Goal: Navigation & Orientation: Find specific page/section

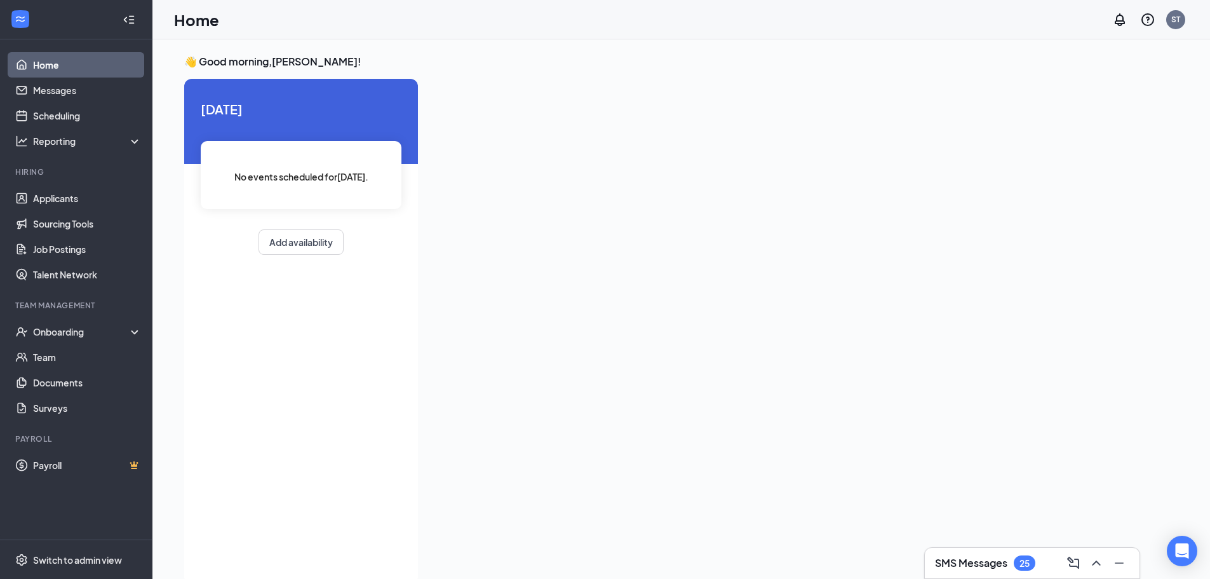
click at [812, 400] on div "25" at bounding box center [1025, 562] width 22 height 15
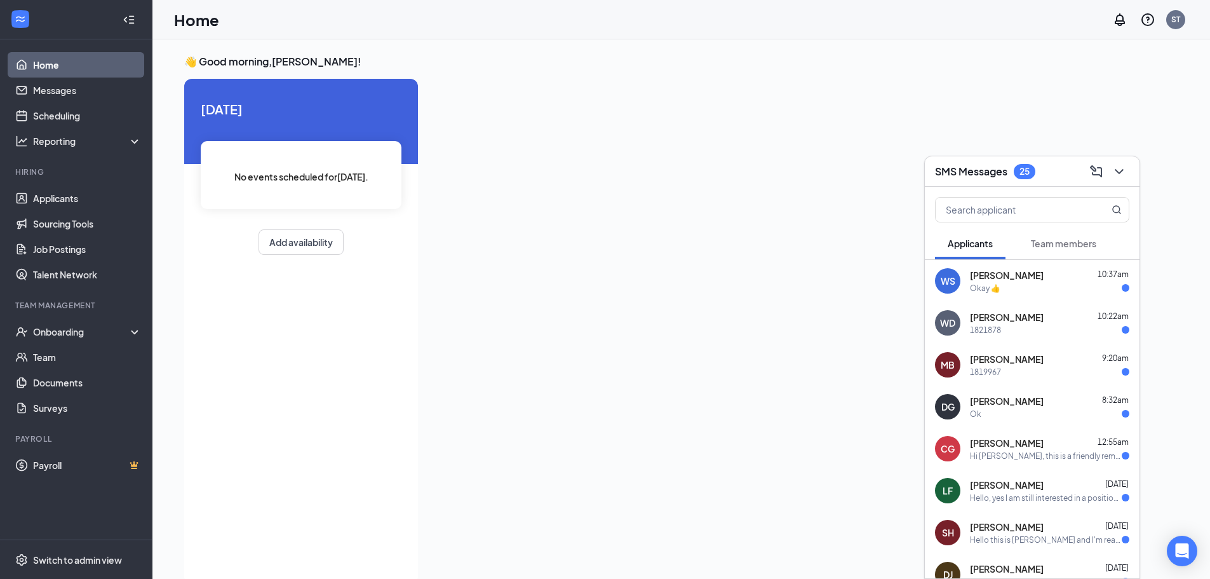
click at [812, 248] on span "Team members" at bounding box center [1063, 243] width 65 height 11
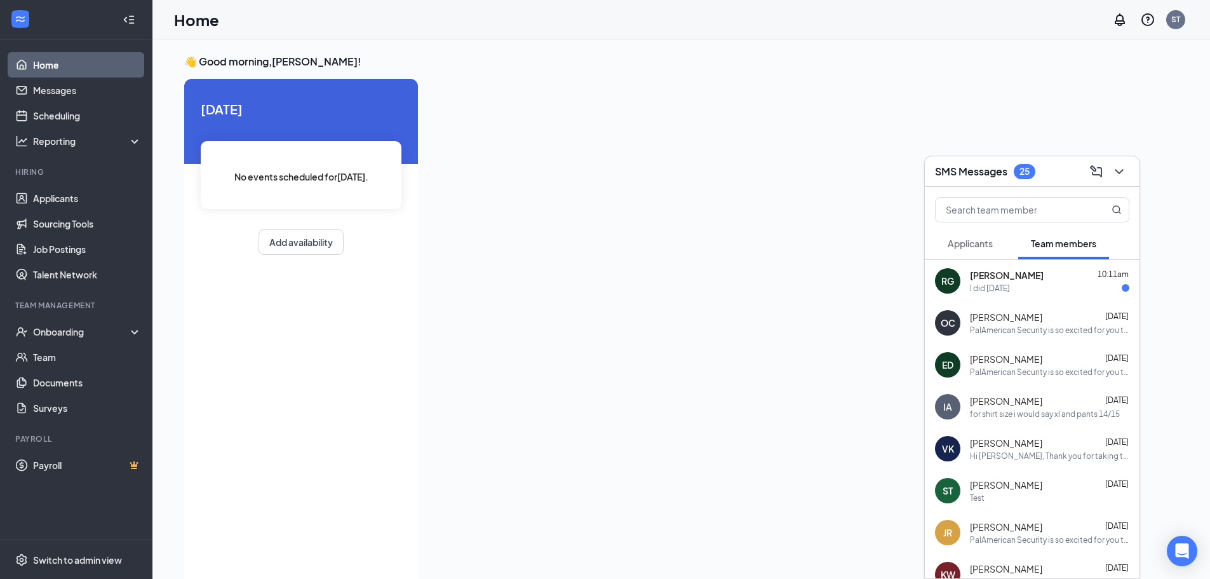
click at [812, 270] on span "[PERSON_NAME]" at bounding box center [1007, 275] width 74 height 13
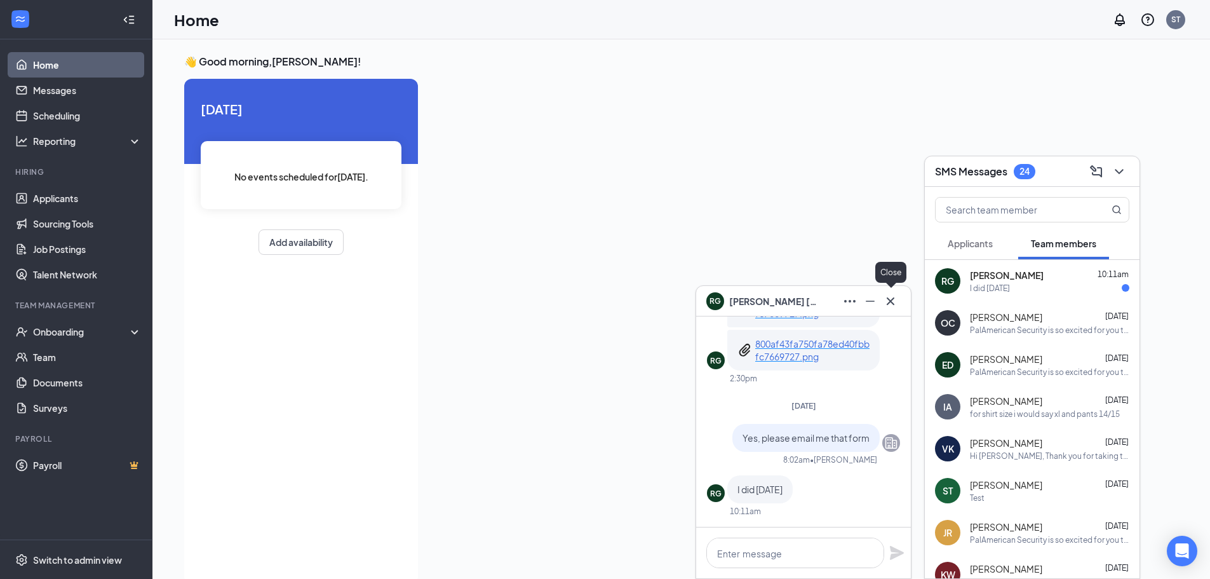
click at [812, 299] on icon "Cross" at bounding box center [890, 300] width 15 height 15
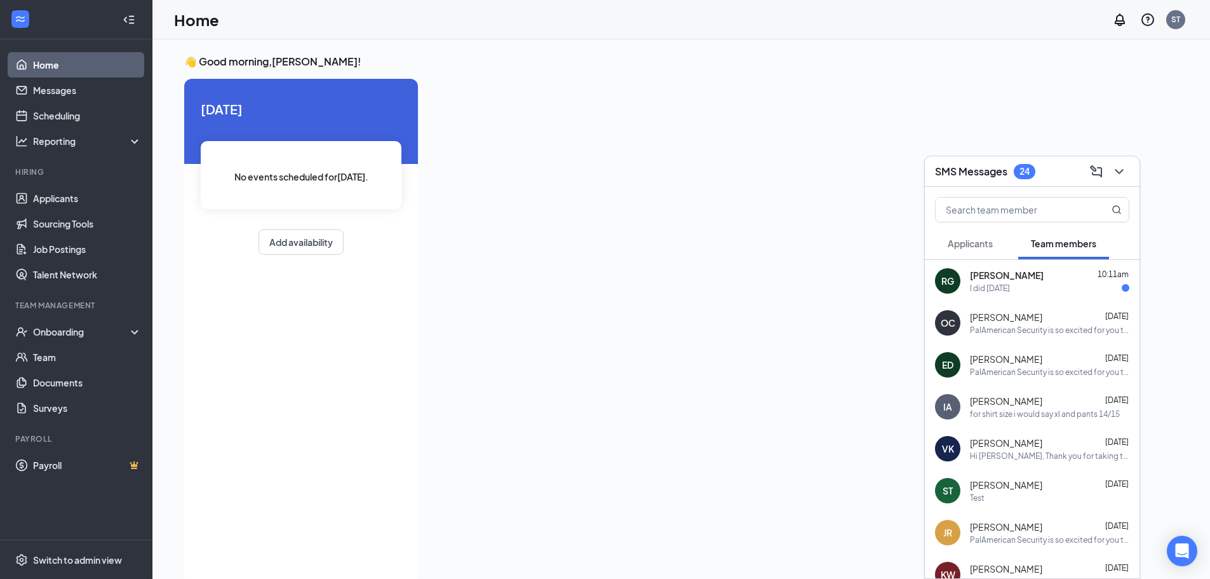
click at [812, 253] on div "Applicants Team members" at bounding box center [1032, 243] width 194 height 32
click at [812, 244] on button "Applicants" at bounding box center [970, 243] width 71 height 32
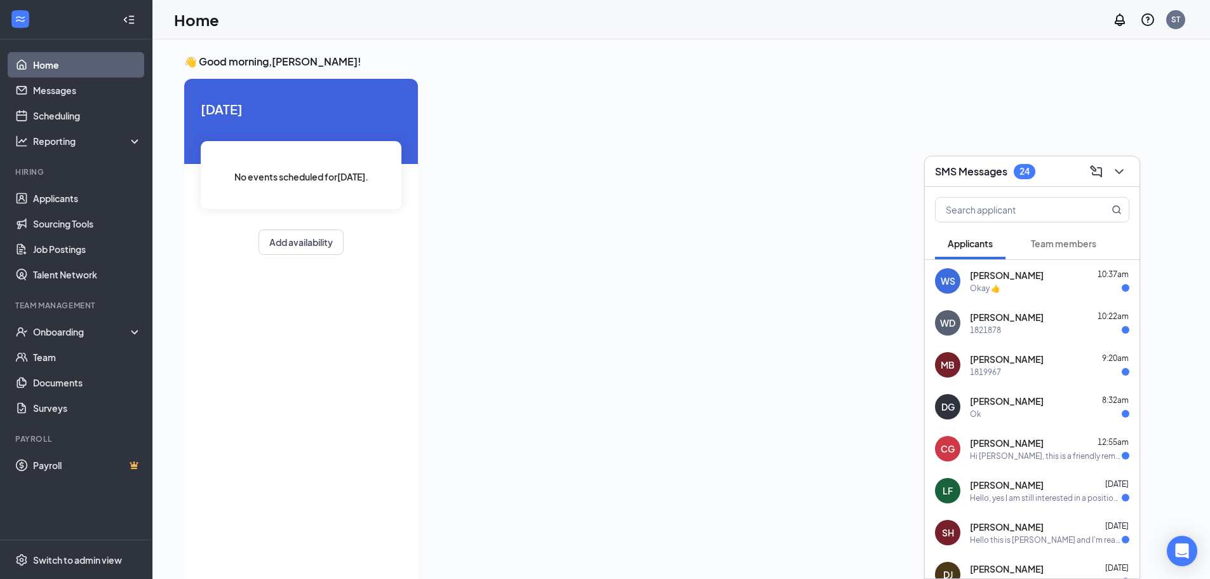
click at [812, 288] on div "Okay 👍" at bounding box center [1049, 288] width 159 height 11
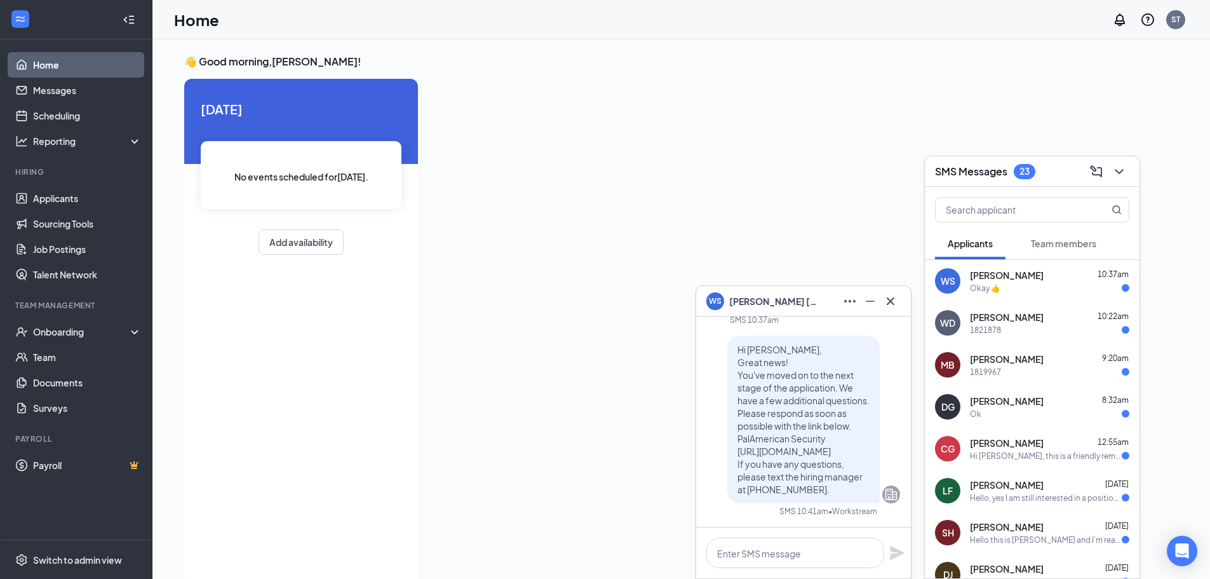
click at [812, 317] on span "[PERSON_NAME]" at bounding box center [1007, 317] width 74 height 13
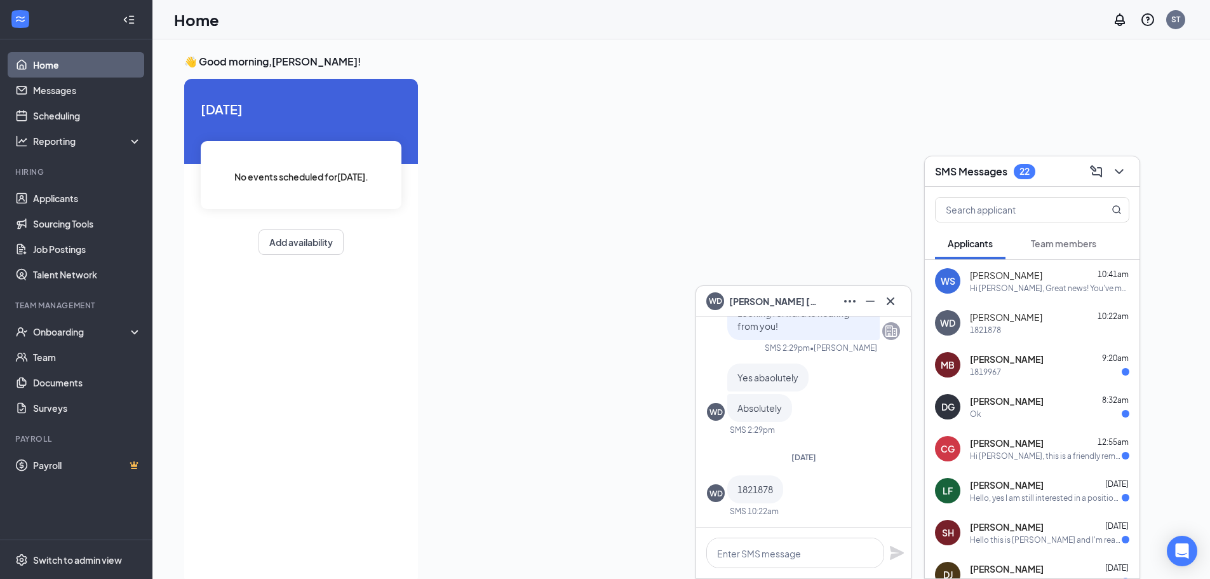
click at [812, 363] on span "[PERSON_NAME]" at bounding box center [1007, 359] width 74 height 13
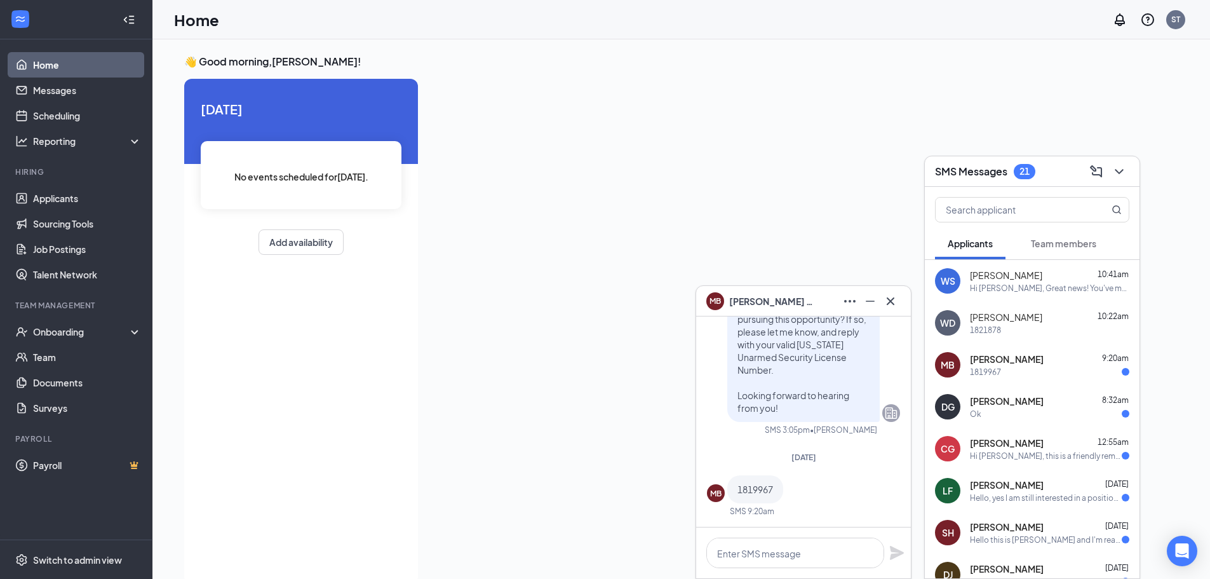
click at [812, 400] on div "DG [PERSON_NAME] 8:32am Ok" at bounding box center [1032, 407] width 215 height 42
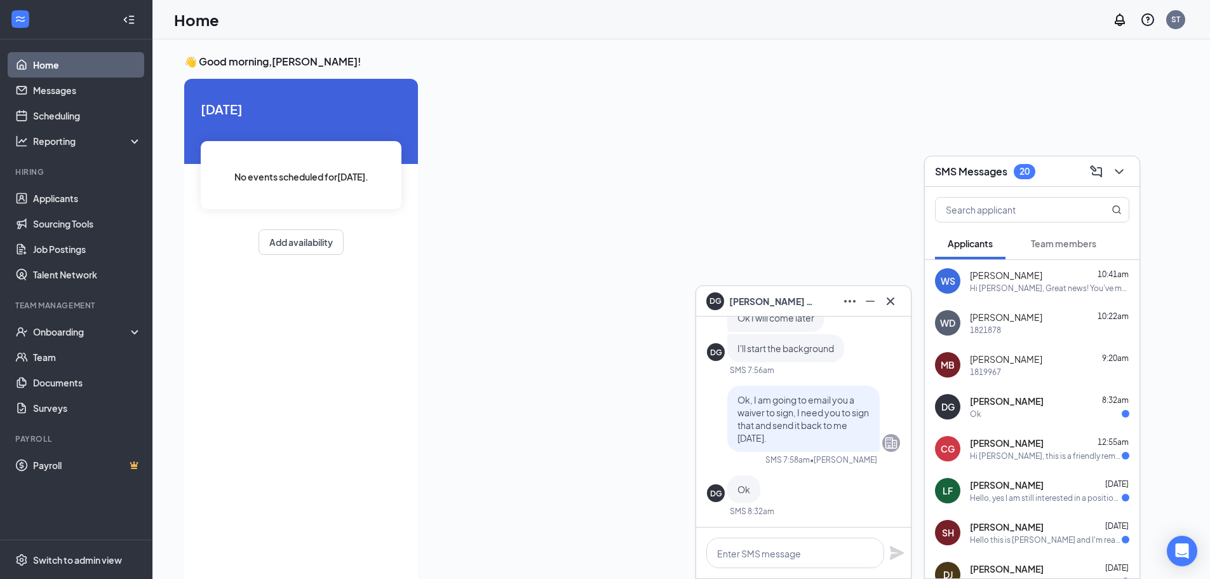
click at [812, 400] on span "[PERSON_NAME]" at bounding box center [1007, 442] width 74 height 13
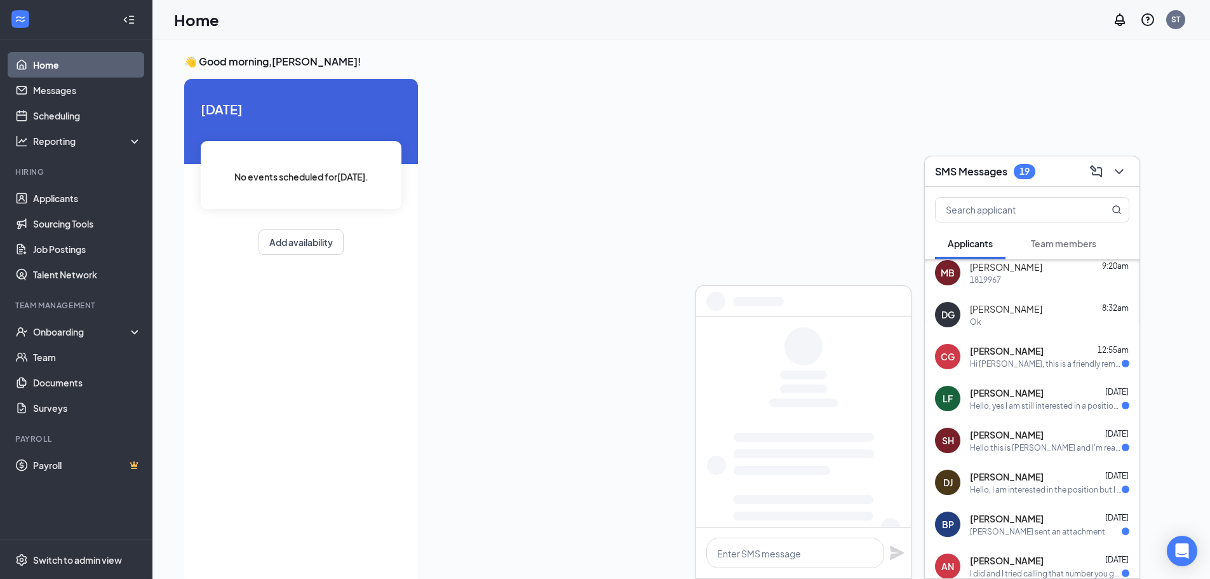
scroll to position [191, 0]
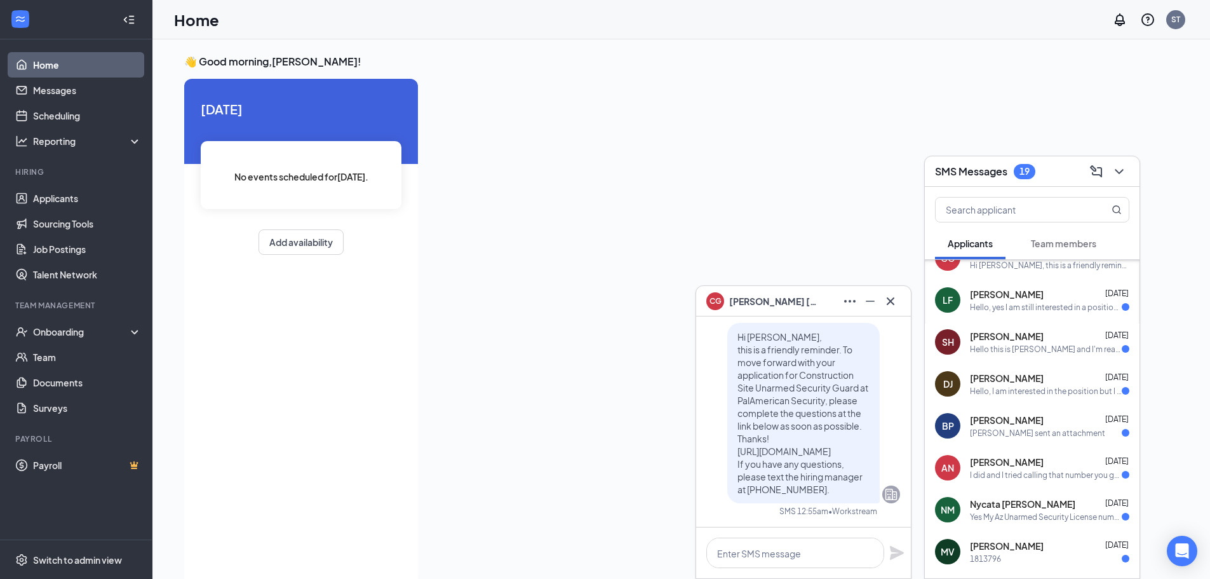
click at [812, 302] on div "Hello, yes I am still interested in a position. My guard card number is 1821265" at bounding box center [1046, 307] width 152 height 11
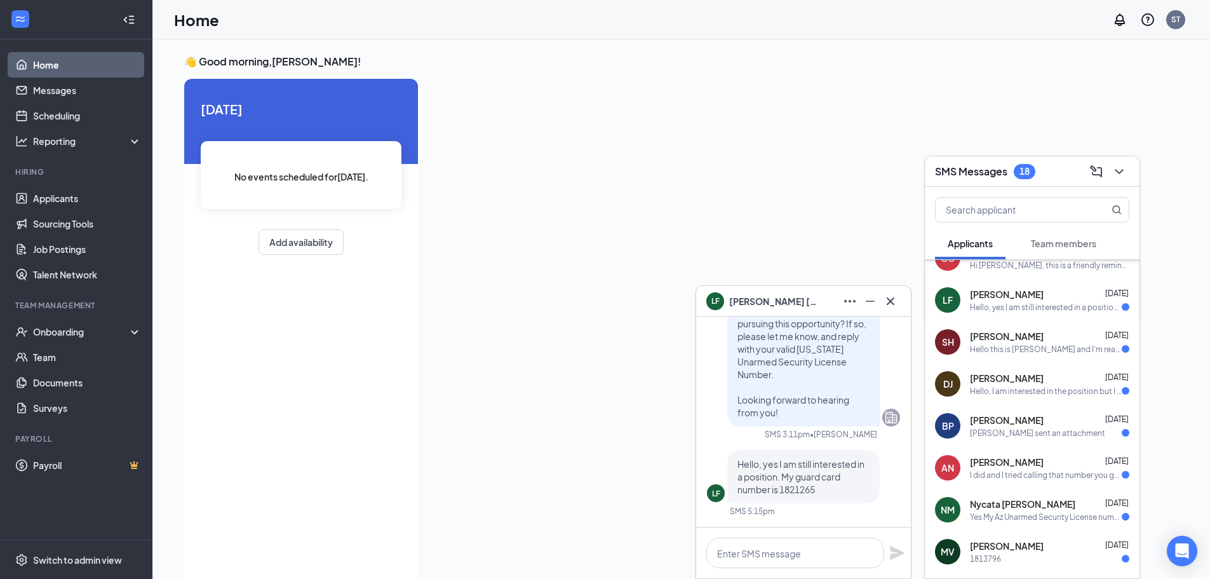
click at [812, 349] on div "Hello this is [PERSON_NAME] and I'm reaching out about my application with [PER…" at bounding box center [1046, 349] width 152 height 11
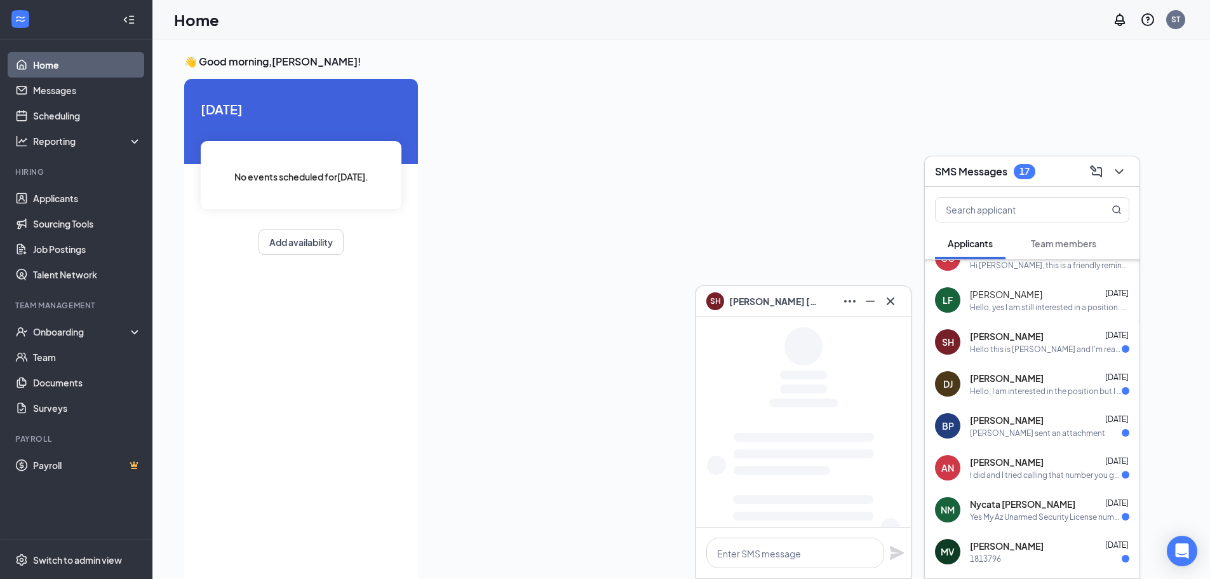
click at [812, 372] on div "[PERSON_NAME] [DATE]" at bounding box center [1049, 378] width 159 height 13
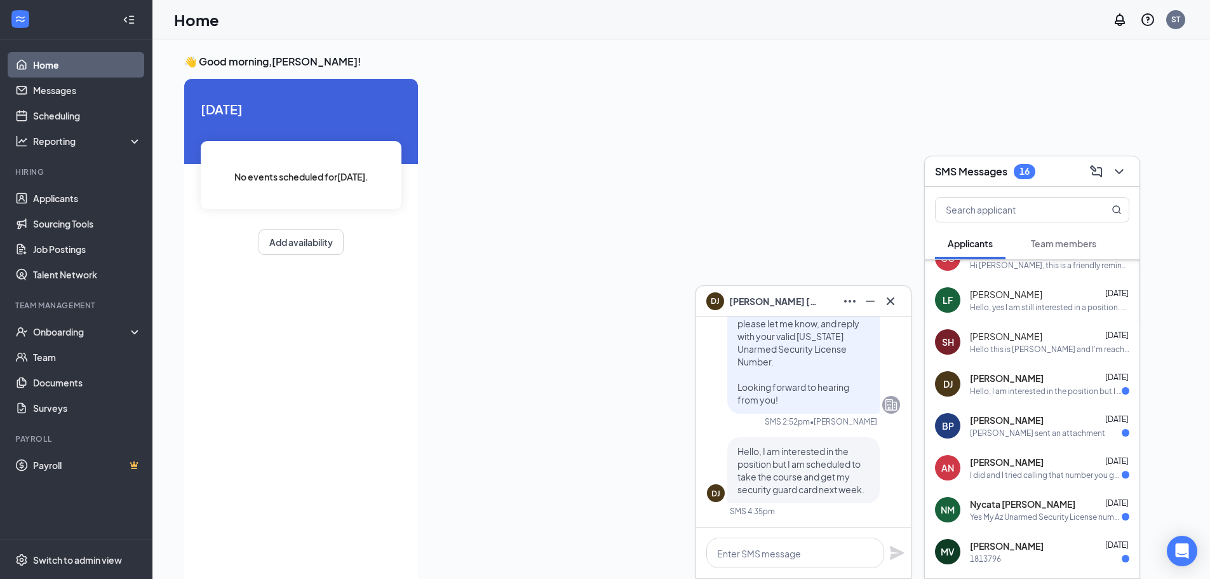
click at [812, 400] on div "BP [PERSON_NAME] [DATE] [PERSON_NAME] sent an attachment" at bounding box center [1032, 426] width 215 height 42
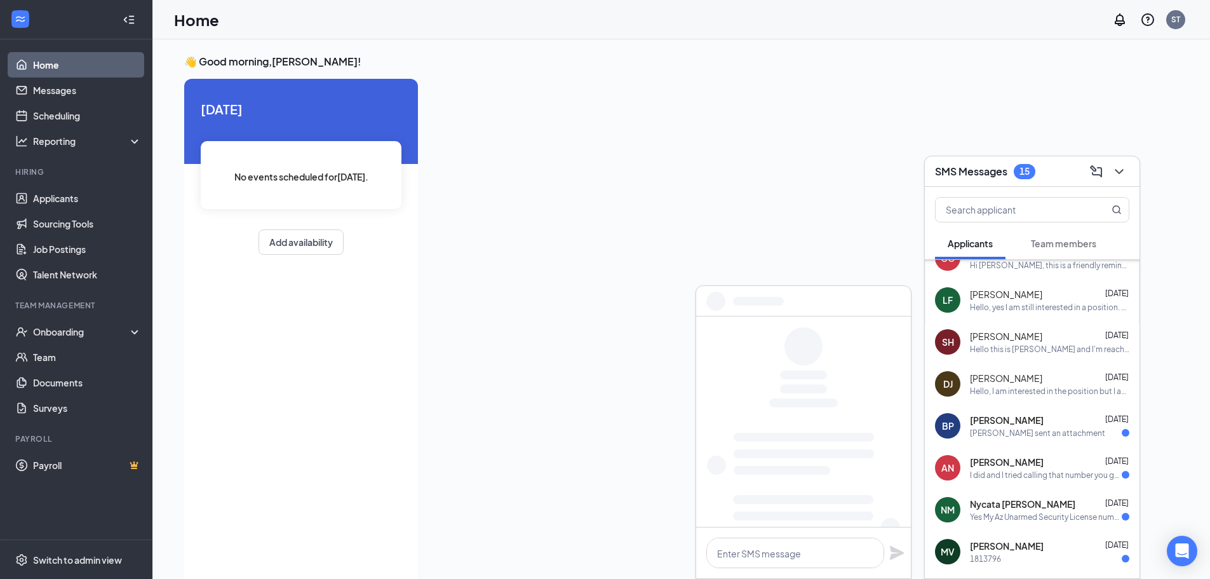
click at [812, 400] on div "I did and I tried calling that number you gave me but it doesn't work" at bounding box center [1046, 474] width 152 height 11
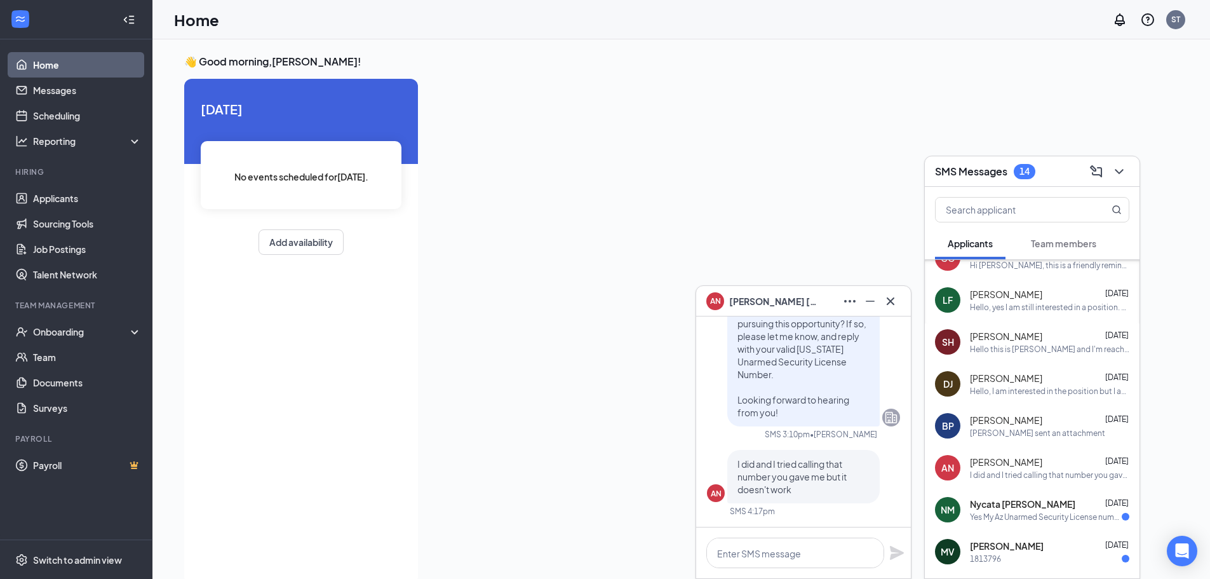
click at [812, 400] on span "Nycata [PERSON_NAME]" at bounding box center [1022, 503] width 105 height 13
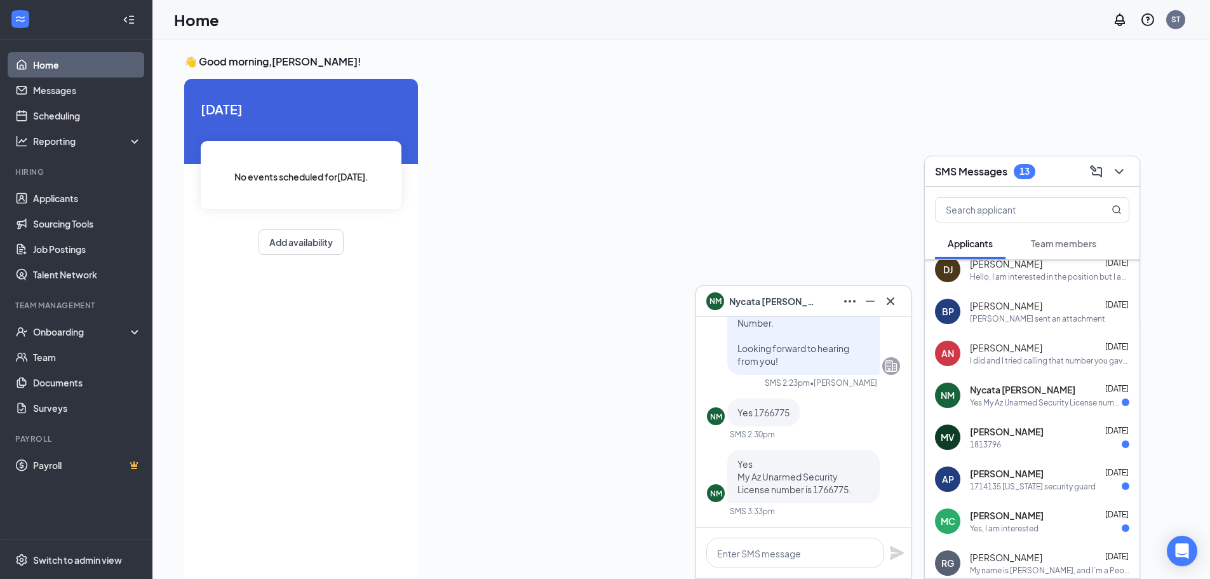
scroll to position [318, 0]
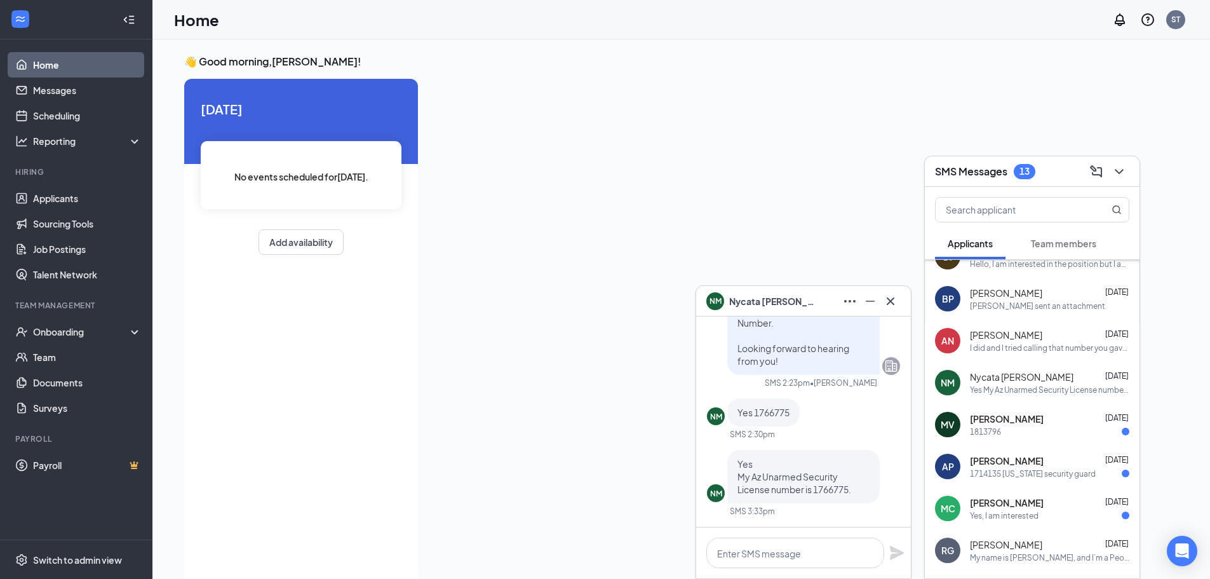
click at [812, 400] on div "1813796" at bounding box center [1049, 431] width 159 height 11
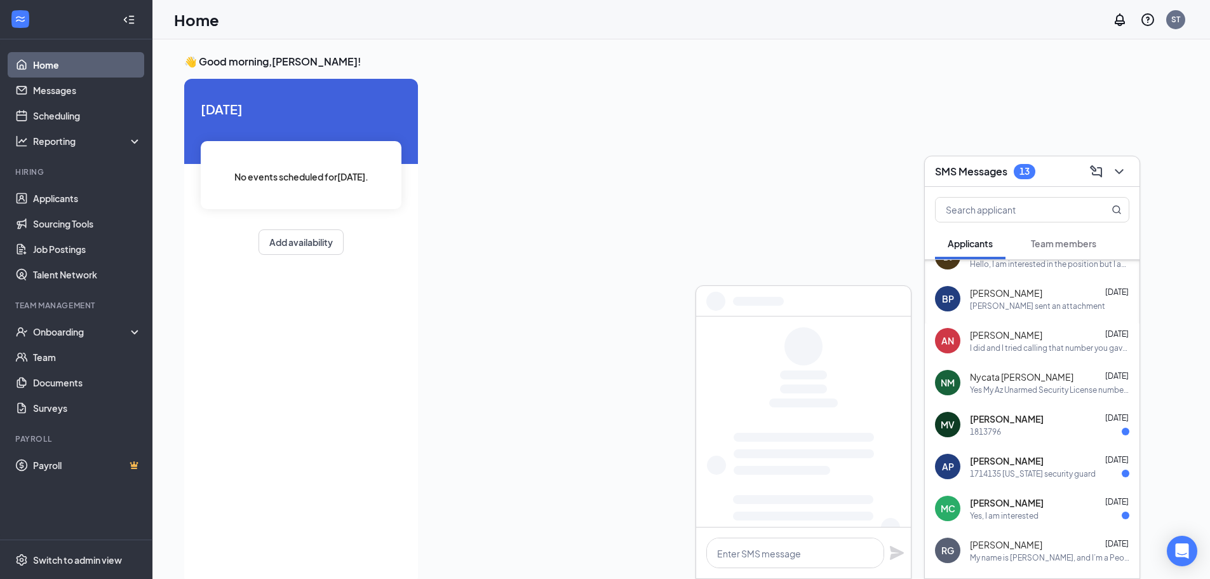
click at [812, 400] on span "[PERSON_NAME]" at bounding box center [1007, 460] width 74 height 13
click at [812, 400] on span "[PERSON_NAME]" at bounding box center [1007, 502] width 74 height 13
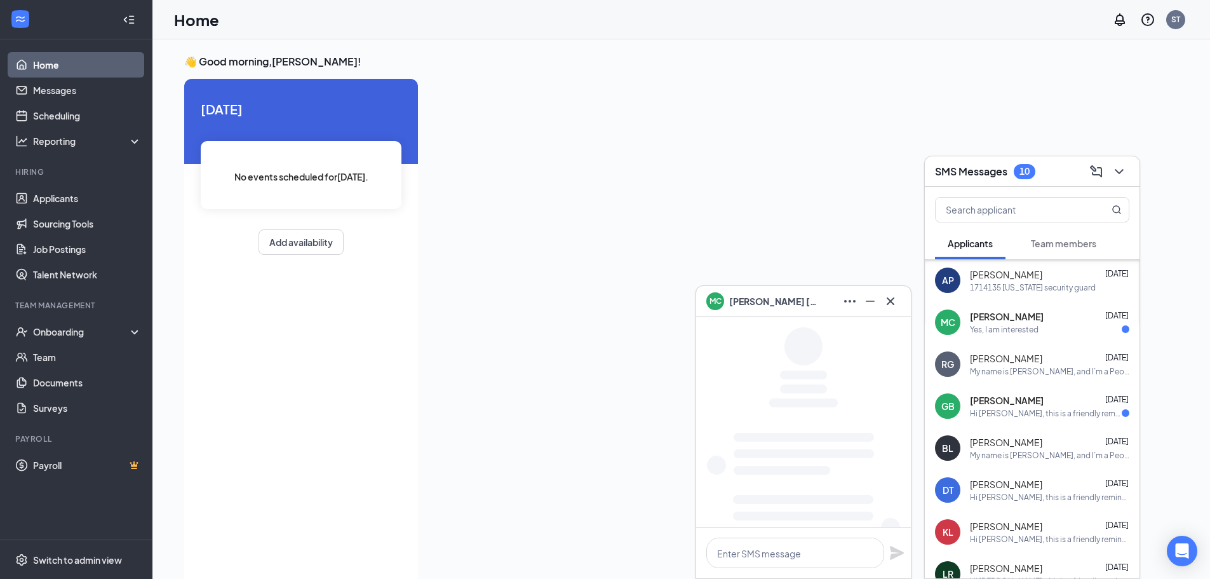
scroll to position [508, 0]
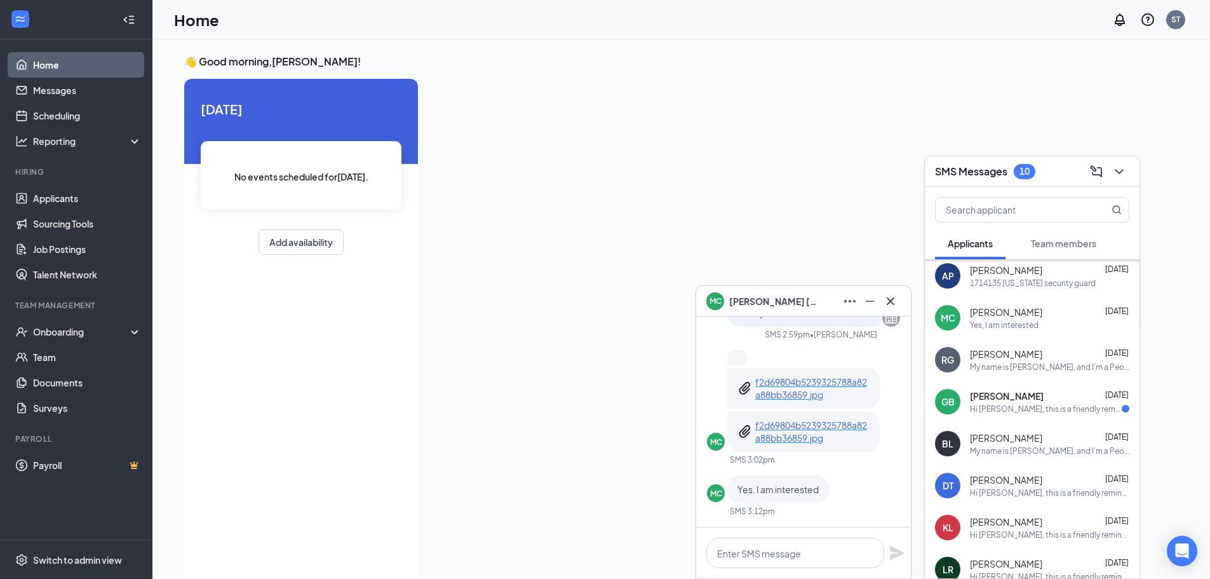
click at [812, 400] on div "Hi [PERSON_NAME], this is a friendly reminder. To move forward with your applic…" at bounding box center [1046, 408] width 152 height 11
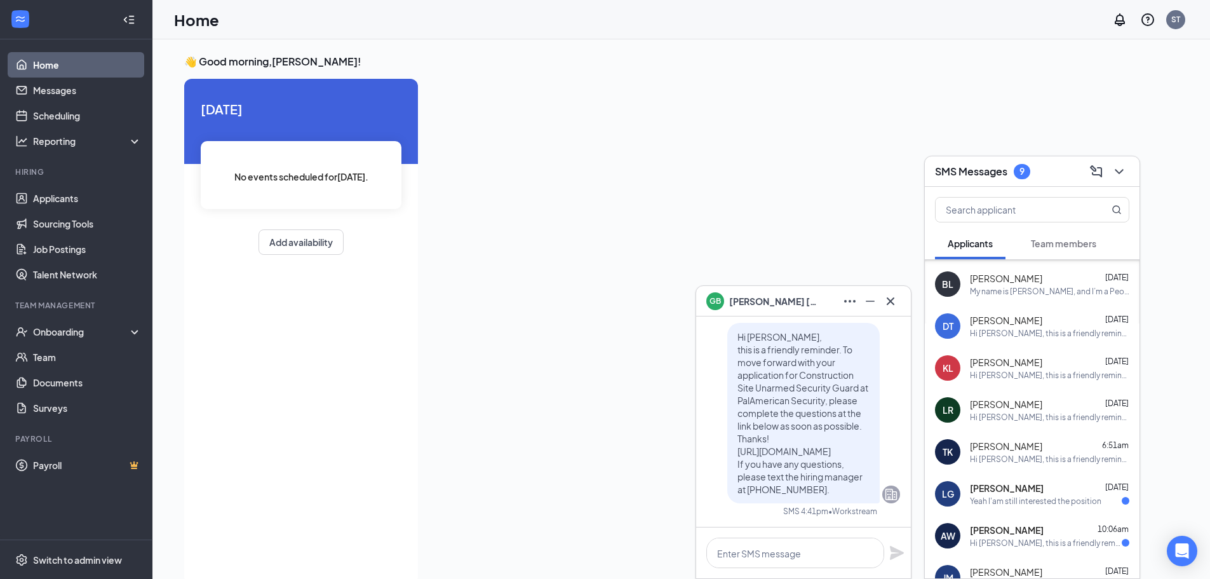
scroll to position [774, 0]
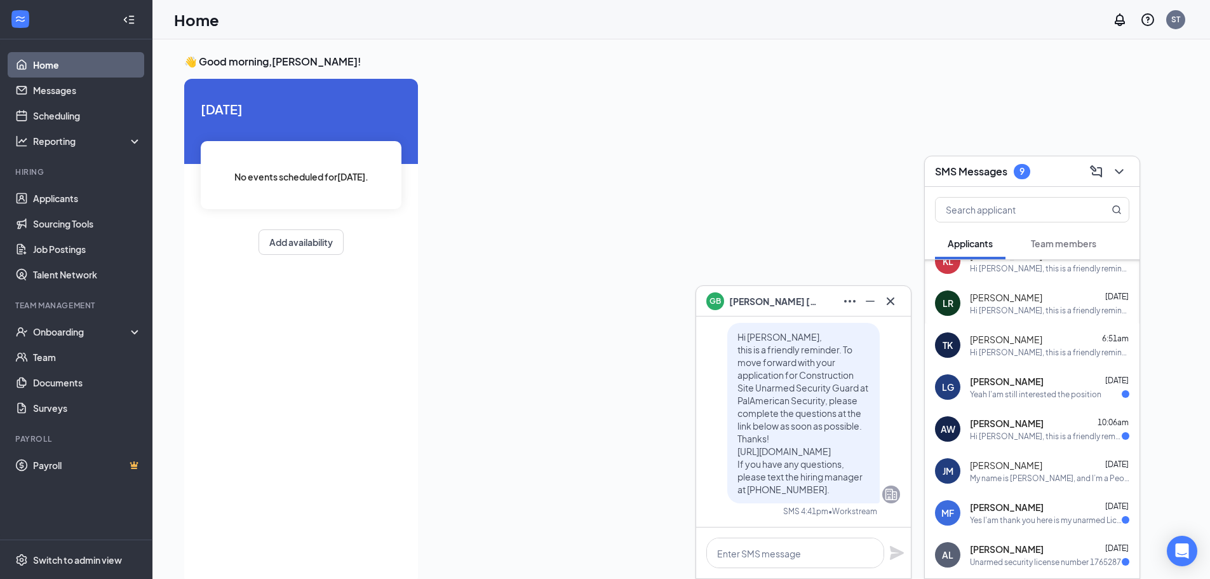
click at [812, 400] on div "LG [PERSON_NAME] [DATE] Yeah I'am still interested the position" at bounding box center [1032, 387] width 215 height 42
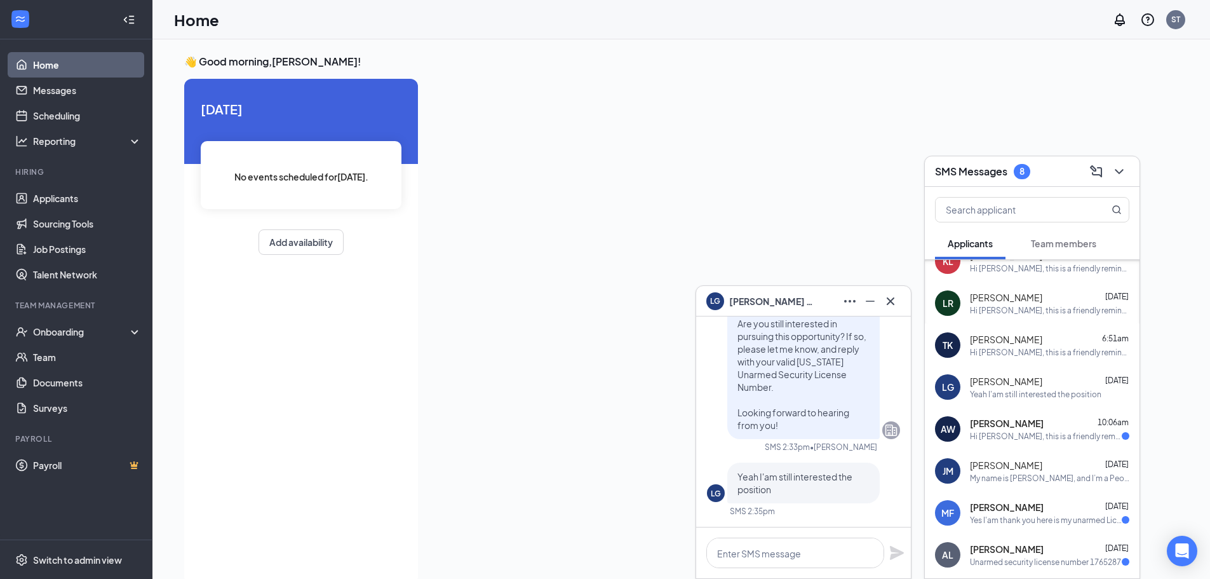
scroll to position [838, 0]
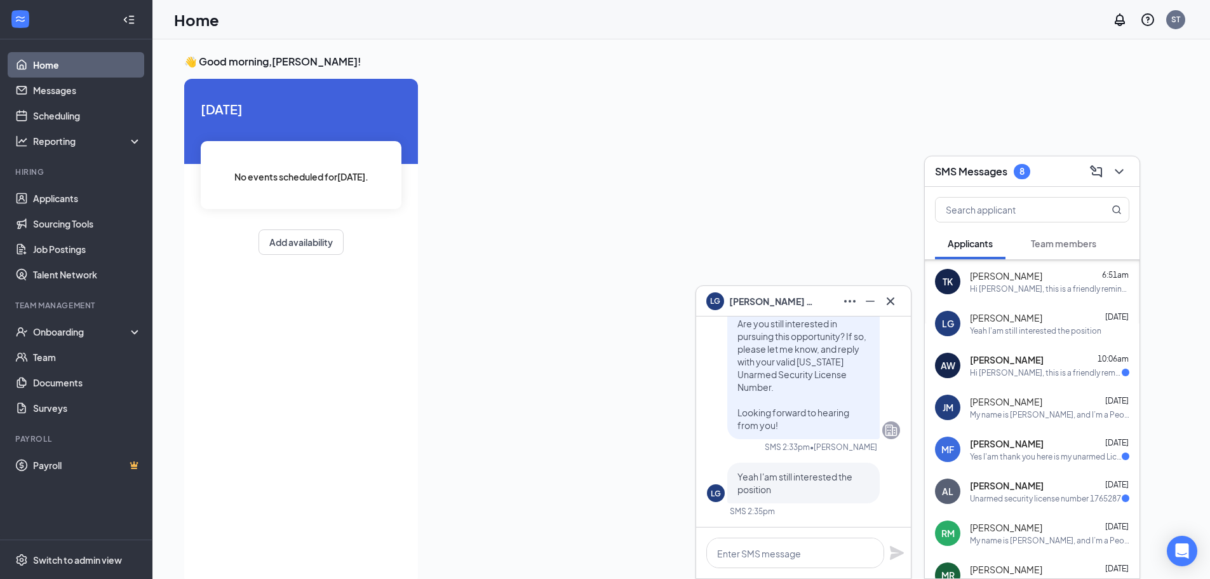
click at [812, 377] on div "Hi [PERSON_NAME], this is a friendly reminder. To move forward with your applic…" at bounding box center [1046, 372] width 152 height 11
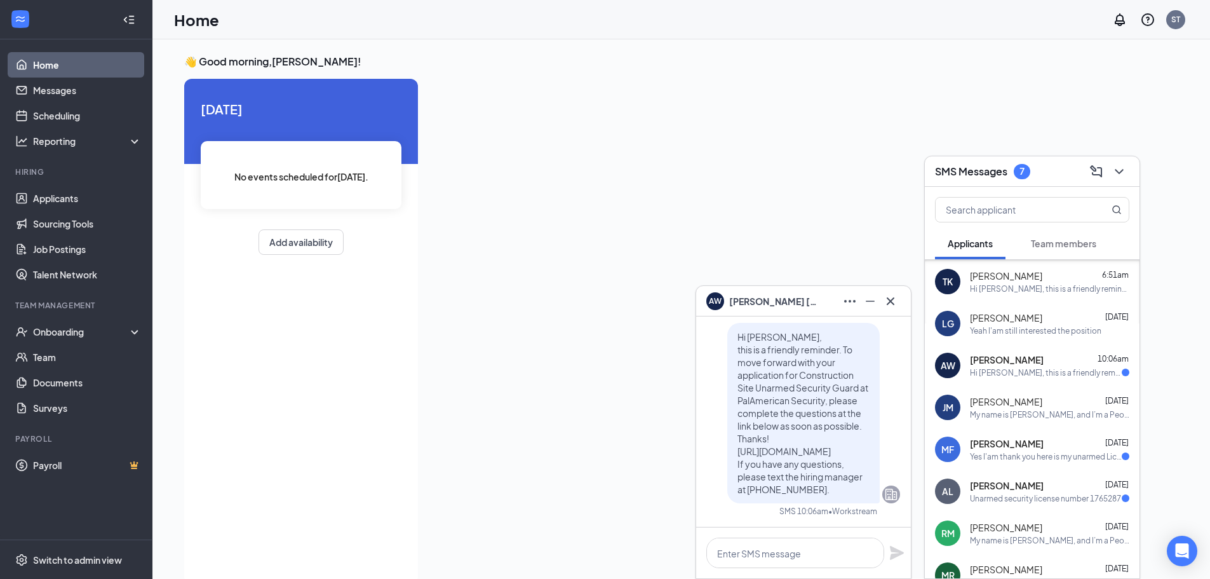
click at [812, 400] on div "[PERSON_NAME] [DATE]" at bounding box center [1049, 443] width 159 height 13
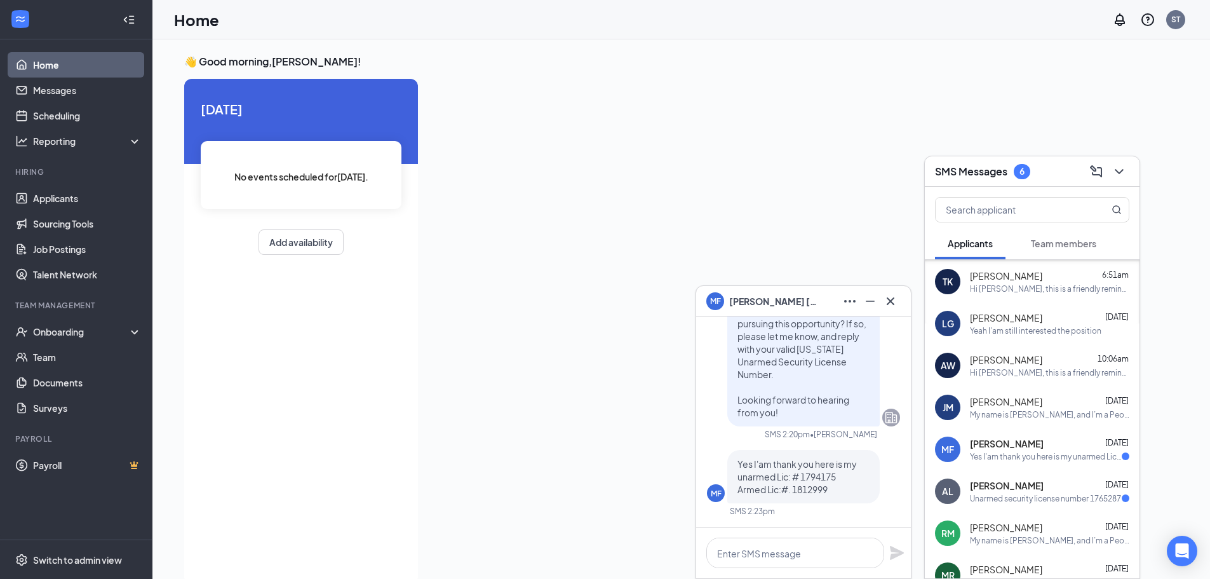
click at [812, 400] on div "[PERSON_NAME] [DATE] Unarmed security license number 1765287" at bounding box center [1032, 491] width 215 height 42
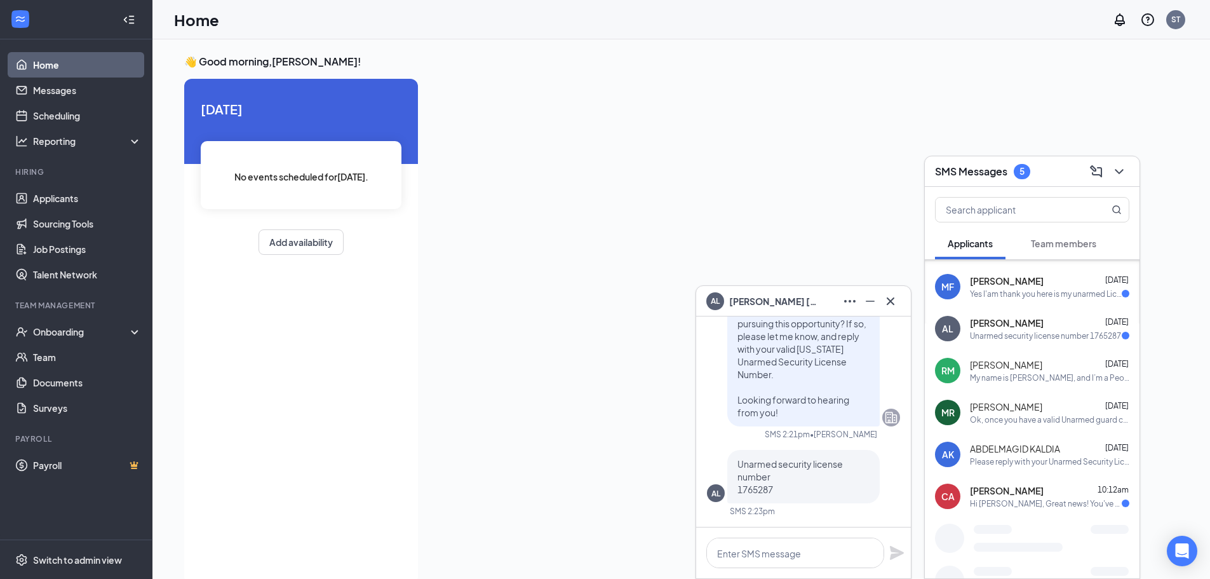
scroll to position [1003, 0]
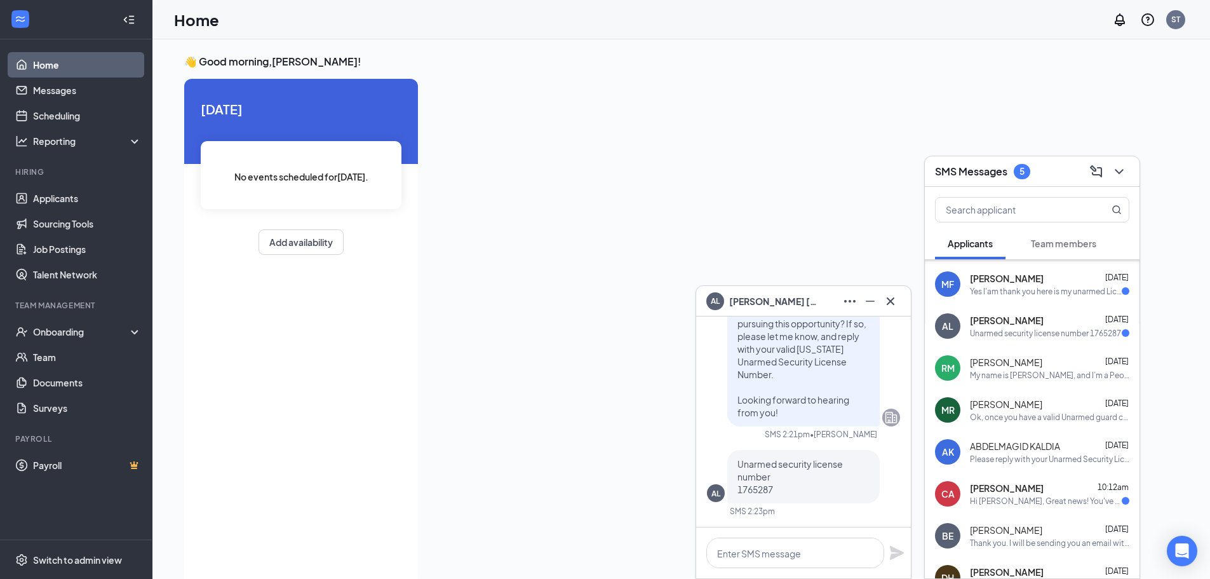
click at [812, 400] on div "CA [DEMOGRAPHIC_DATA][PERSON_NAME] 10:12am Hi [PERSON_NAME], Great news! You've…" at bounding box center [1032, 494] width 215 height 42
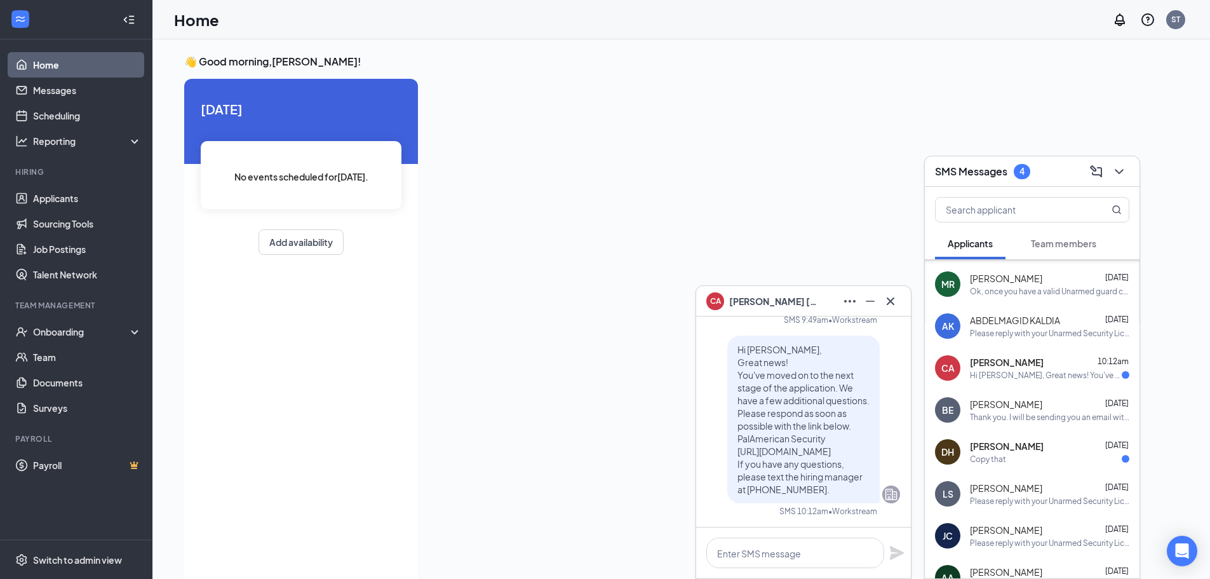
scroll to position [1130, 0]
click at [812, 400] on div "DH [PERSON_NAME] [DATE] Copy that" at bounding box center [1032, 450] width 215 height 42
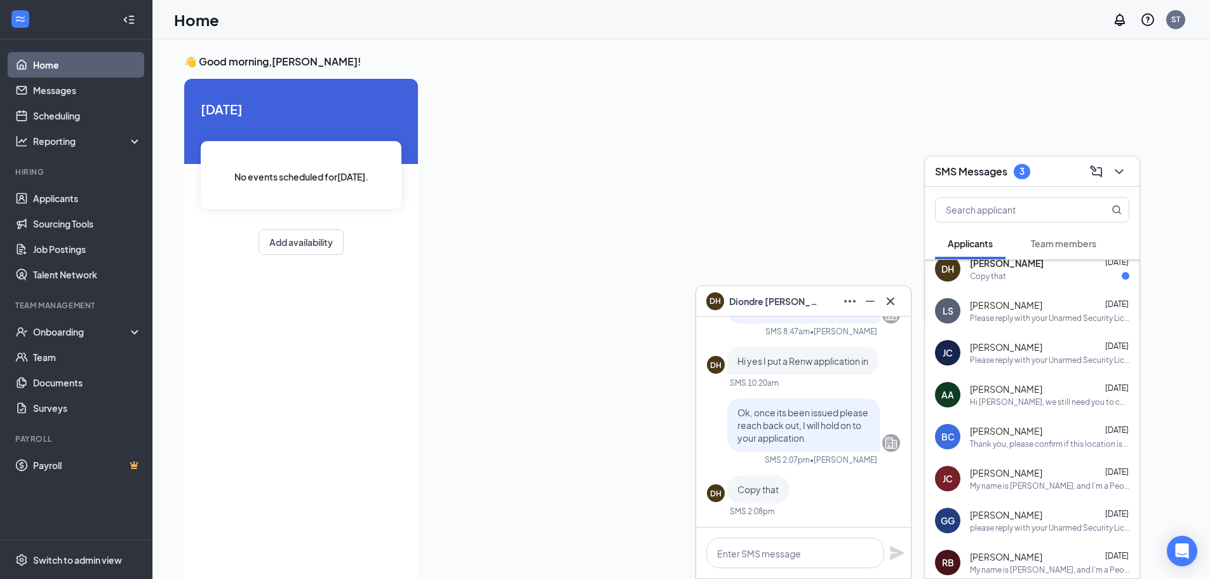
scroll to position [1422, 0]
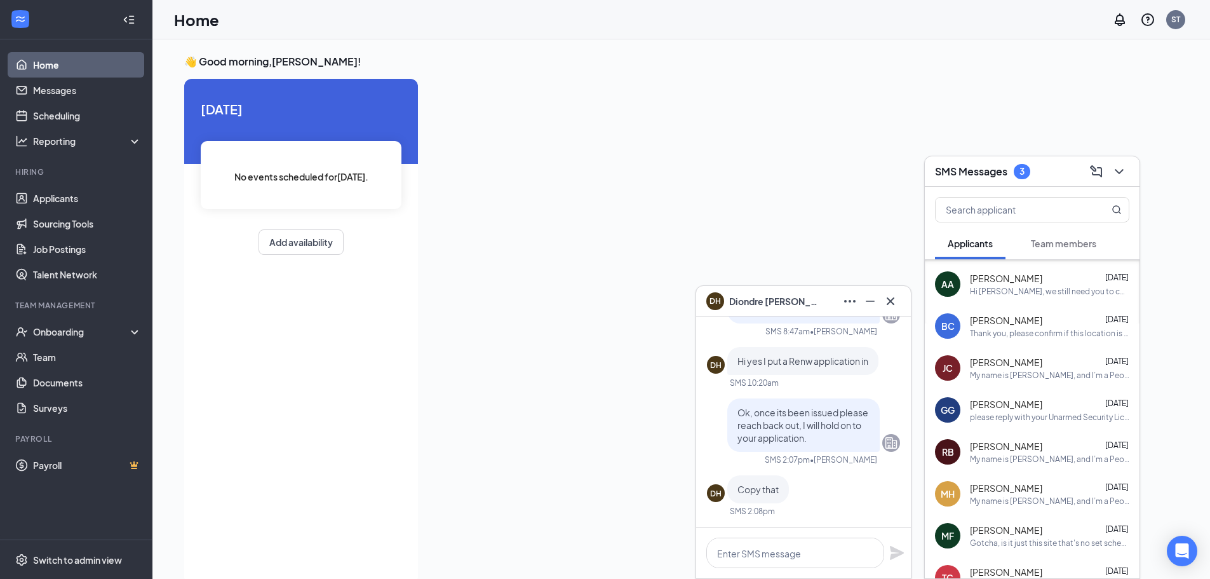
click at [812, 176] on icon "ChevronDown" at bounding box center [1119, 171] width 15 height 15
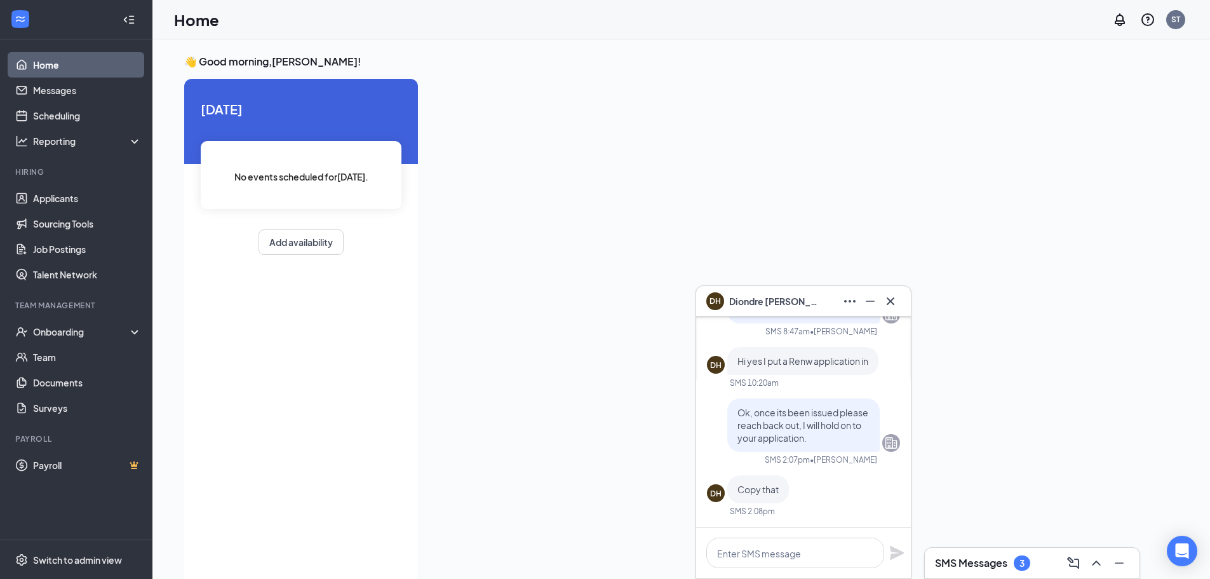
scroll to position [0, 0]
click at [66, 206] on link "Applicants" at bounding box center [87, 197] width 109 height 25
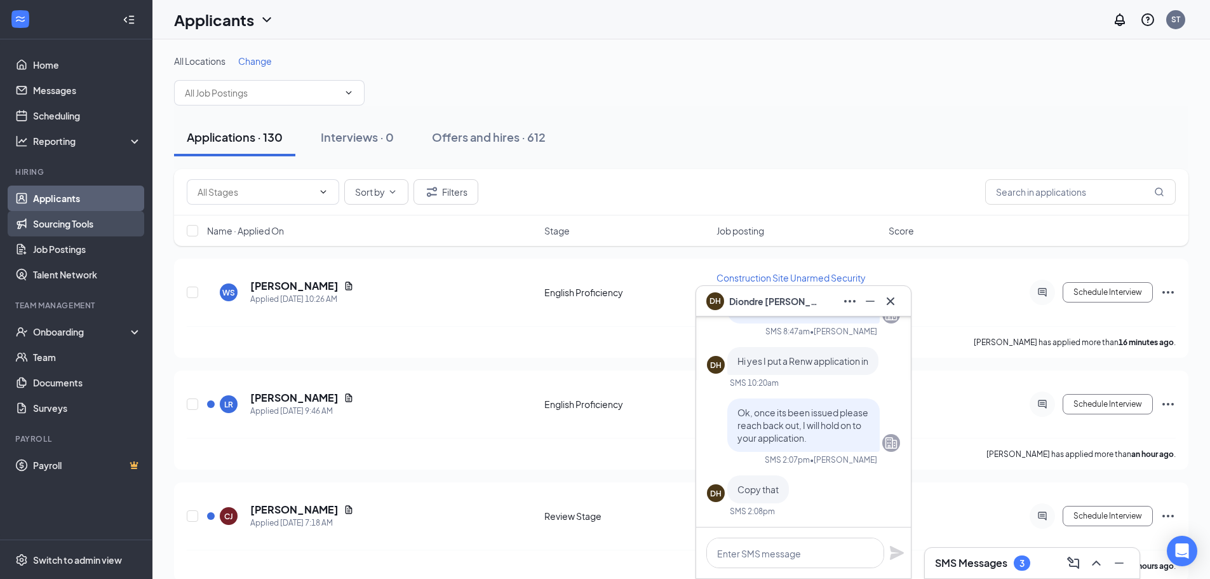
click at [67, 227] on link "Sourcing Tools" at bounding box center [87, 223] width 109 height 25
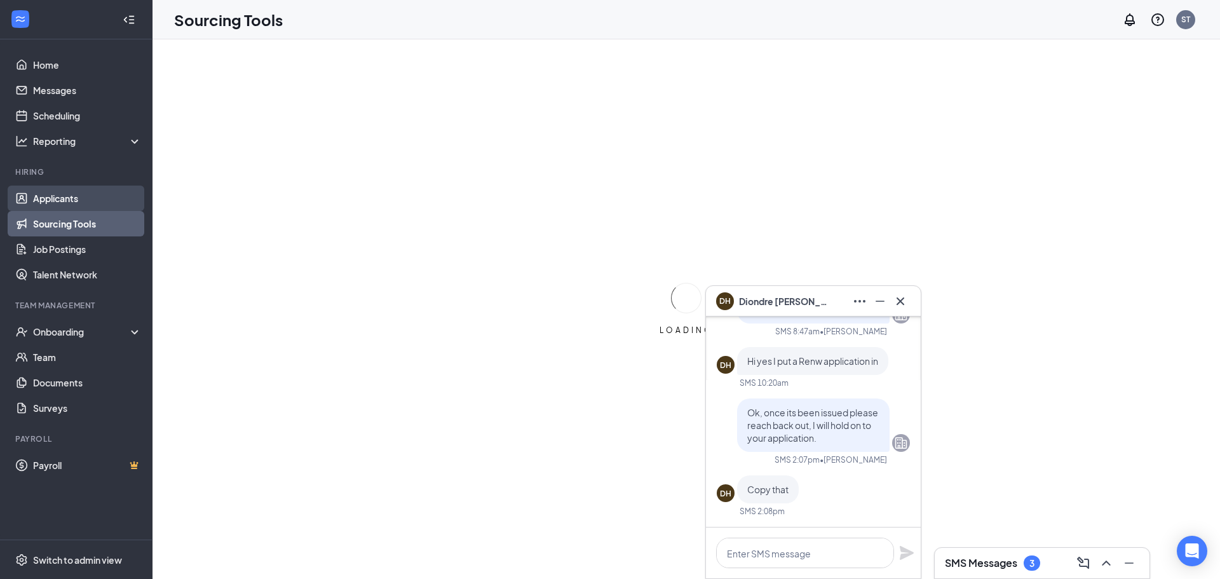
click at [72, 206] on link "Applicants" at bounding box center [87, 197] width 109 height 25
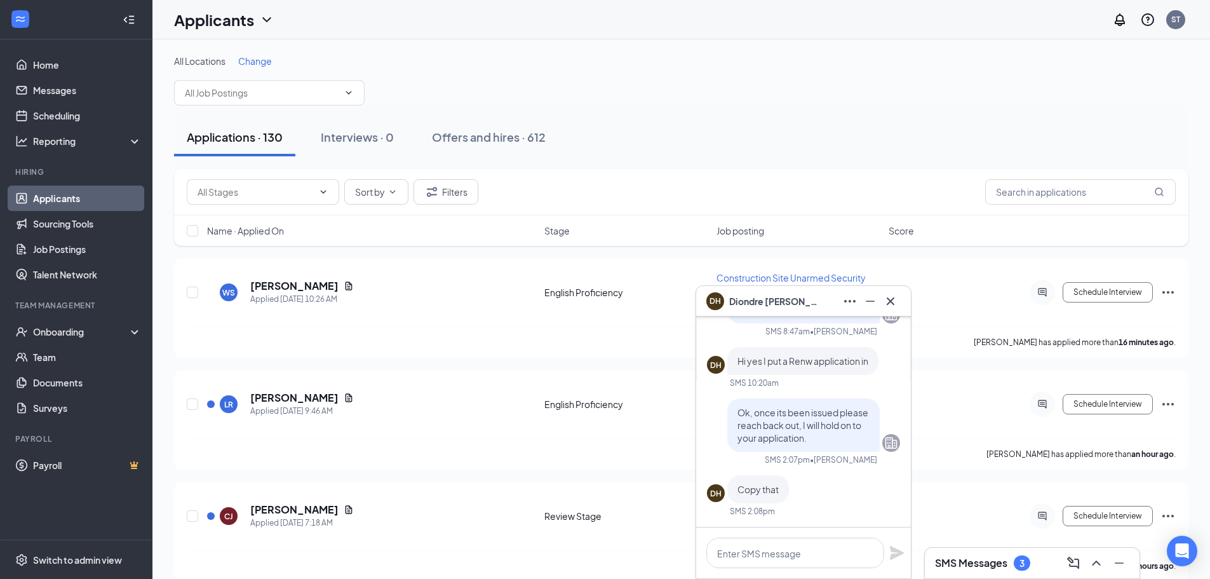
click at [812, 306] on icon "Cross" at bounding box center [890, 300] width 15 height 15
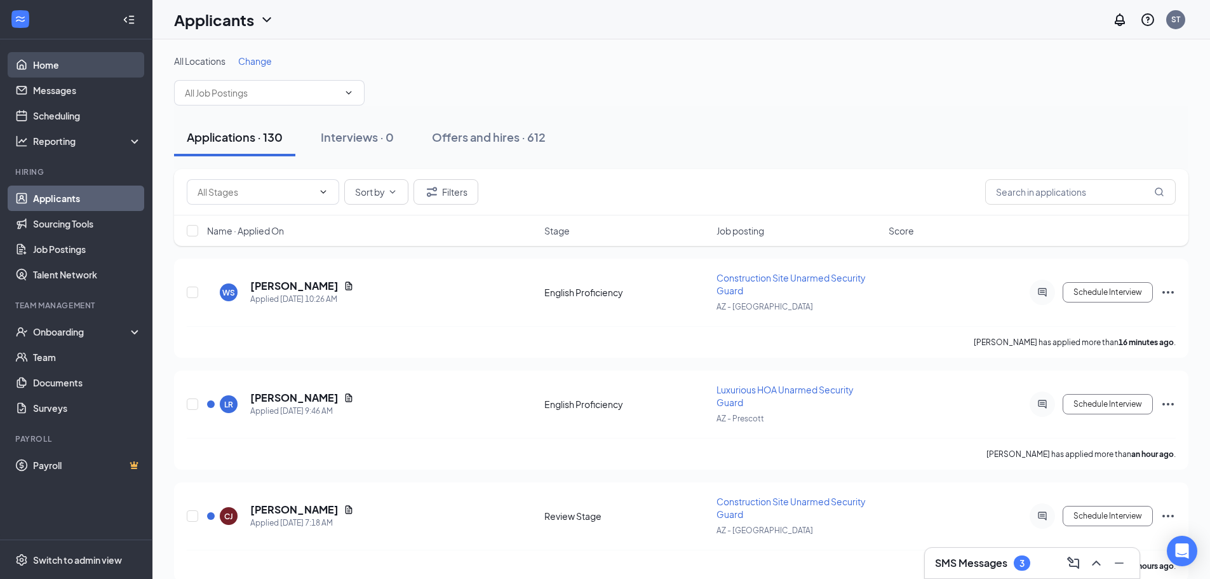
click at [126, 74] on link "Home" at bounding box center [87, 64] width 109 height 25
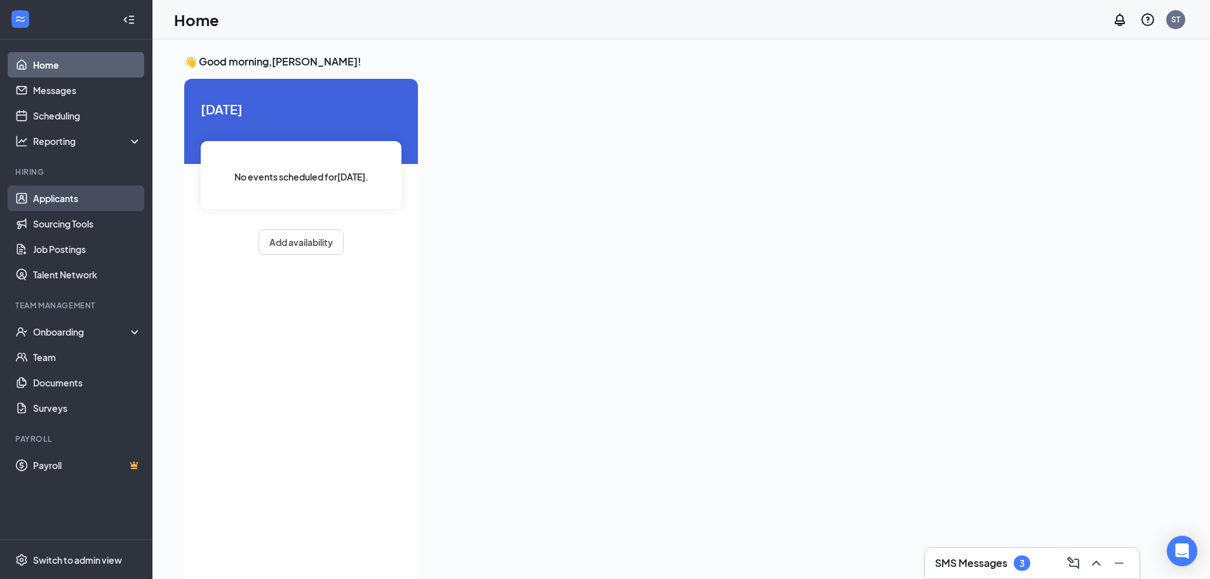
click at [95, 200] on link "Applicants" at bounding box center [87, 197] width 109 height 25
